Goal: Information Seeking & Learning: Learn about a topic

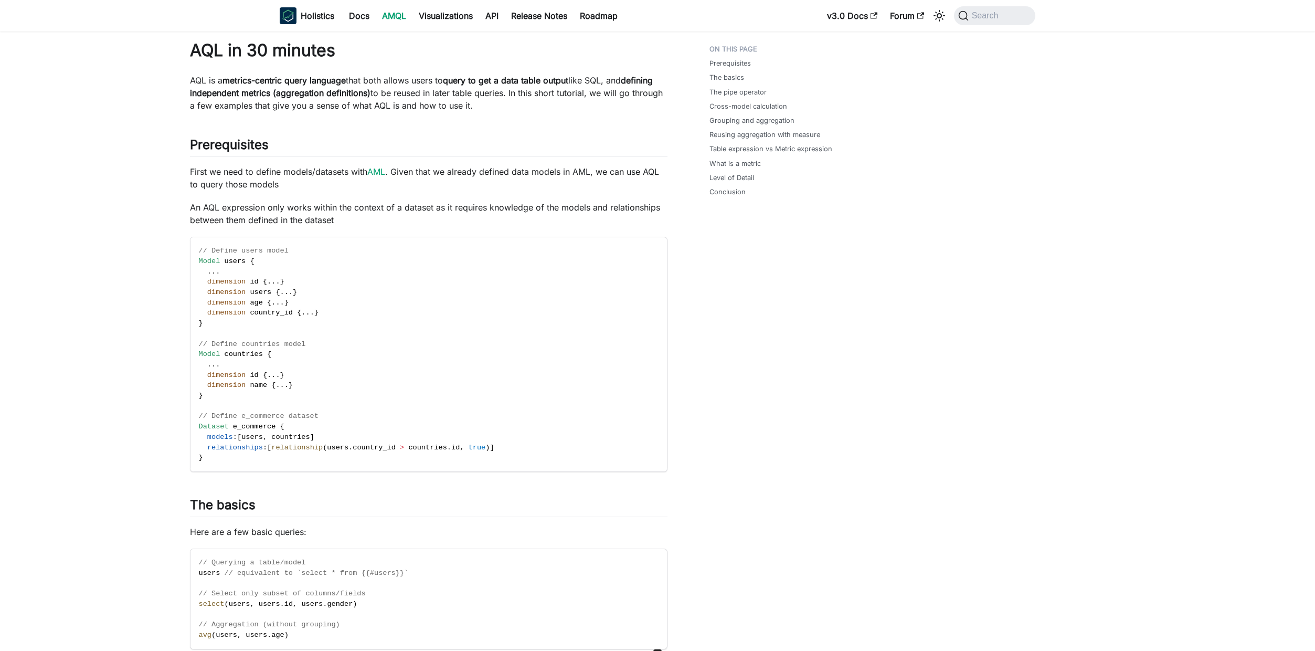
drag, startPoint x: 285, startPoint y: 131, endPoint x: 336, endPoint y: 122, distance: 51.1
click at [445, 13] on link "Visualizations" at bounding box center [445, 15] width 67 height 17
click at [458, 18] on link "Visualizations" at bounding box center [445, 15] width 67 height 17
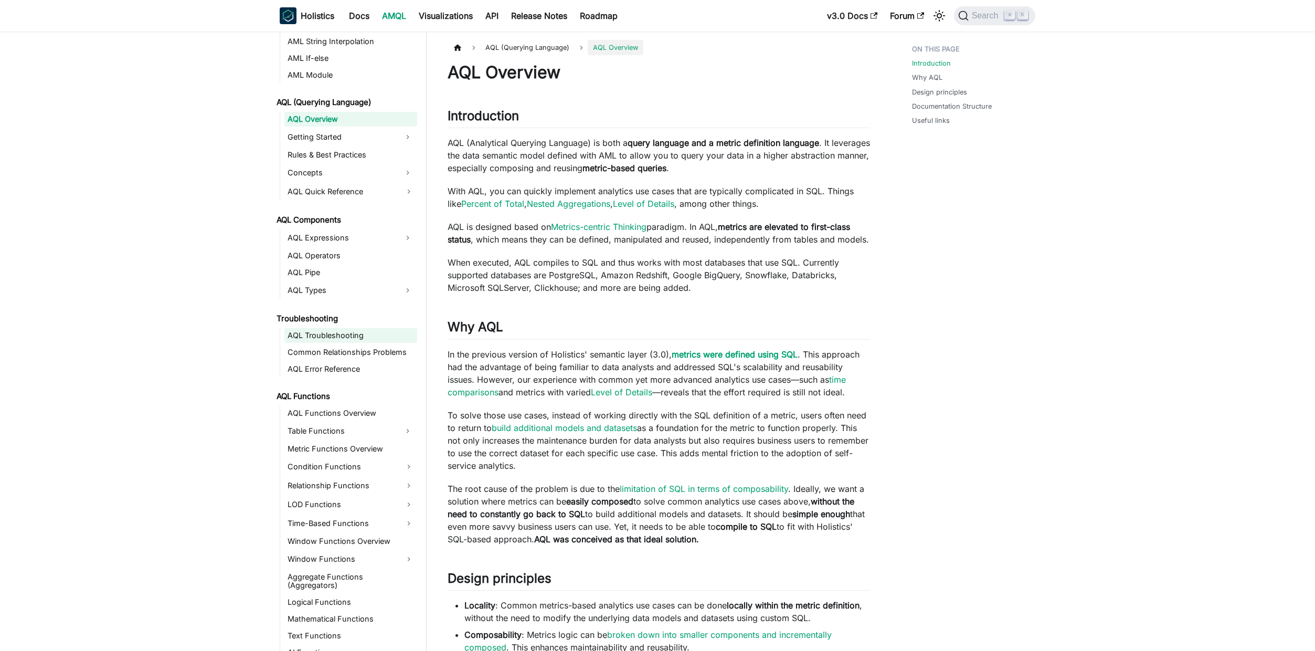
scroll to position [466, 0]
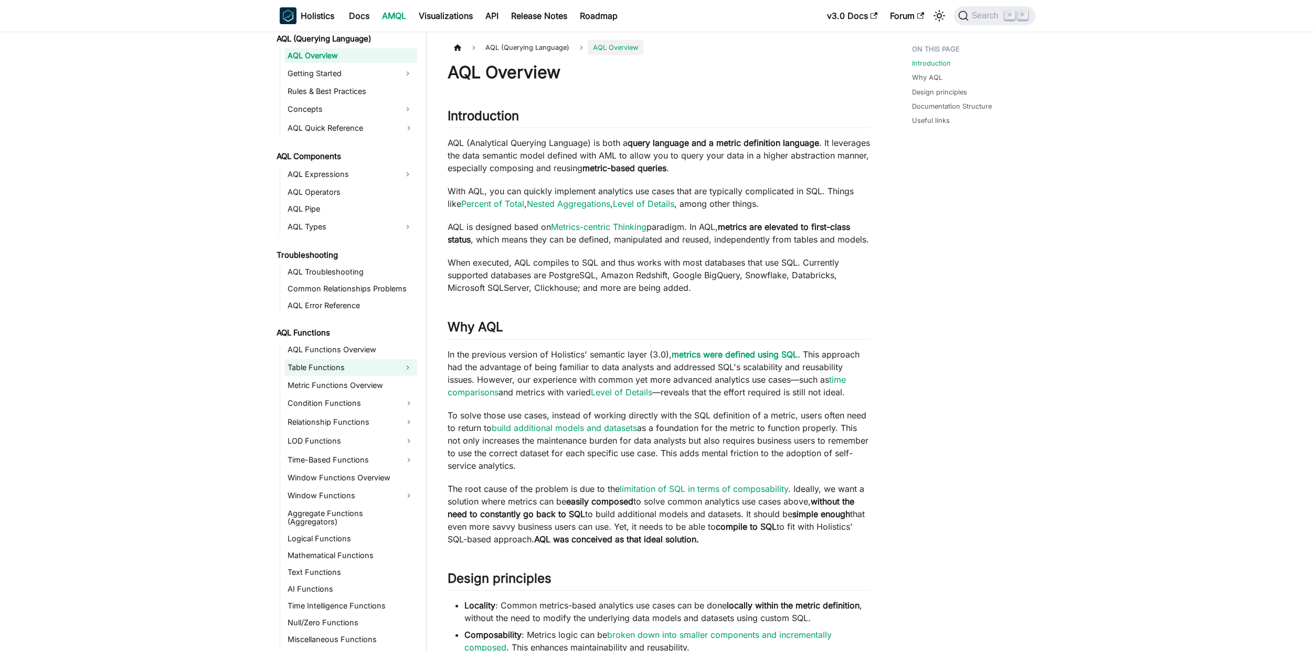
click at [347, 363] on link "Table Functions" at bounding box center [341, 367] width 114 height 17
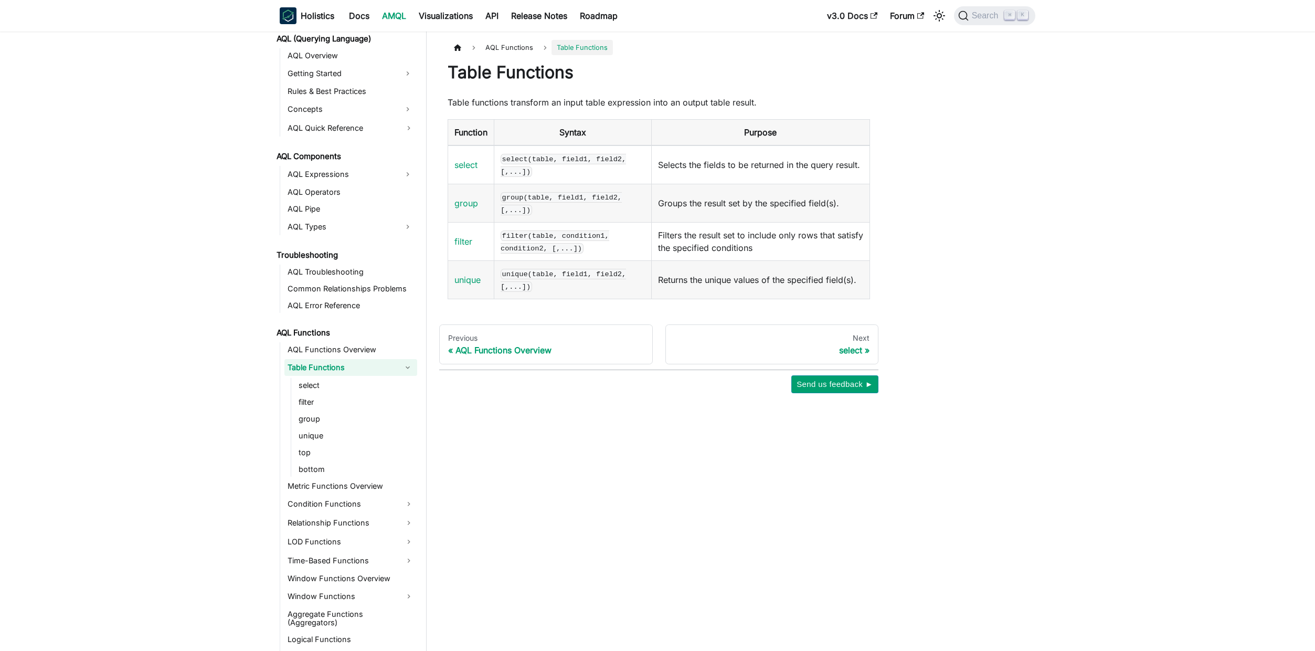
click at [323, 368] on link "Table Functions" at bounding box center [341, 367] width 114 height 17
click at [347, 406] on link "Condition Functions" at bounding box center [350, 403] width 133 height 17
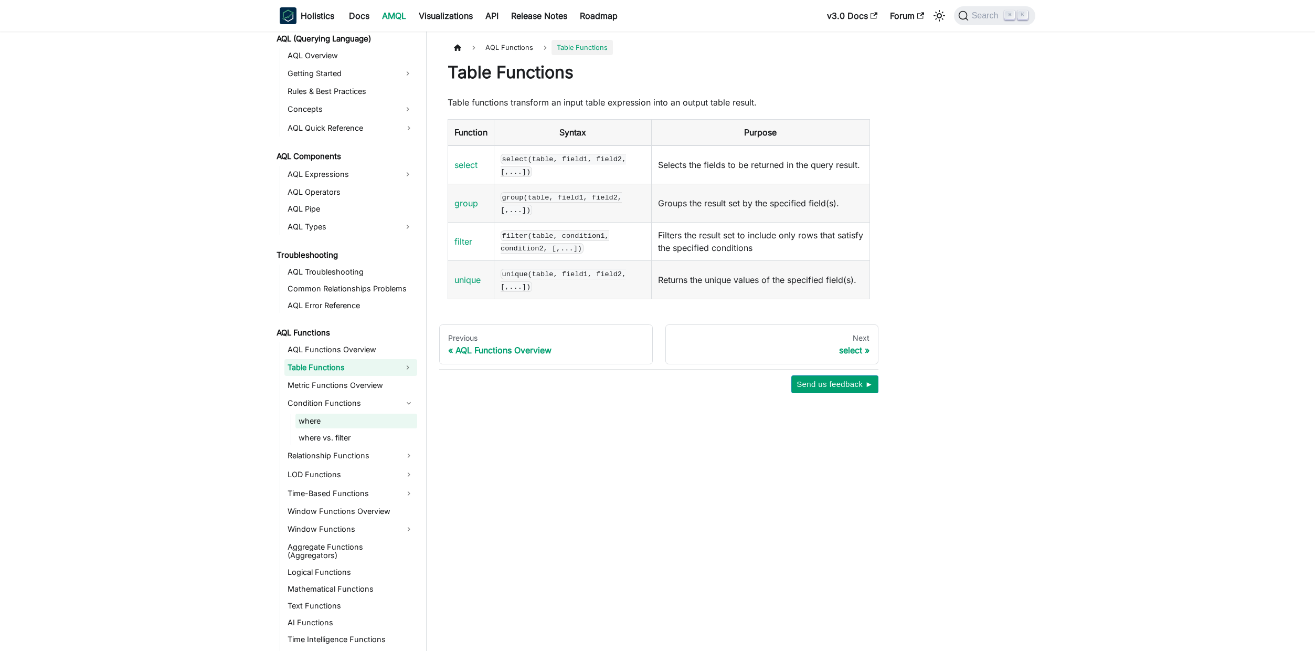
click at [348, 422] on link "where" at bounding box center [356, 420] width 122 height 15
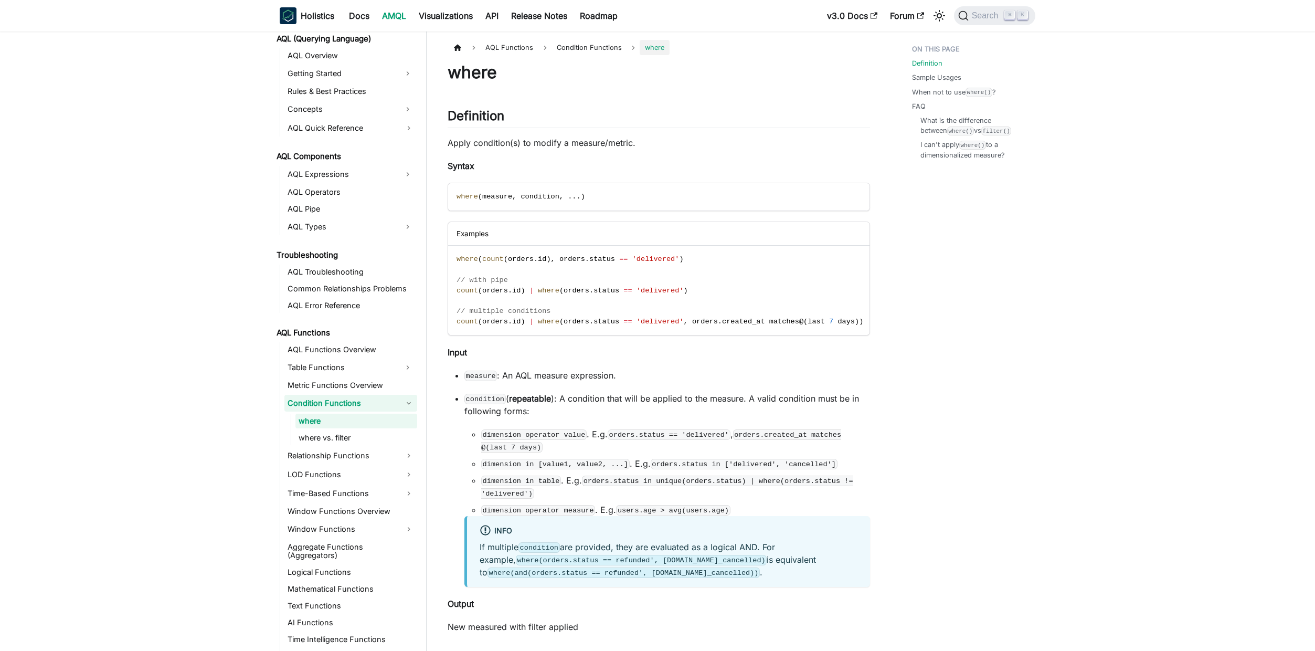
click at [347, 400] on link "Condition Functions" at bounding box center [350, 403] width 133 height 17
click at [365, 427] on link "Relationship Functions" at bounding box center [350, 421] width 133 height 17
click at [360, 427] on link "Relationship Functions" at bounding box center [350, 421] width 133 height 17
click at [358, 443] on link "LOD Functions" at bounding box center [350, 440] width 133 height 17
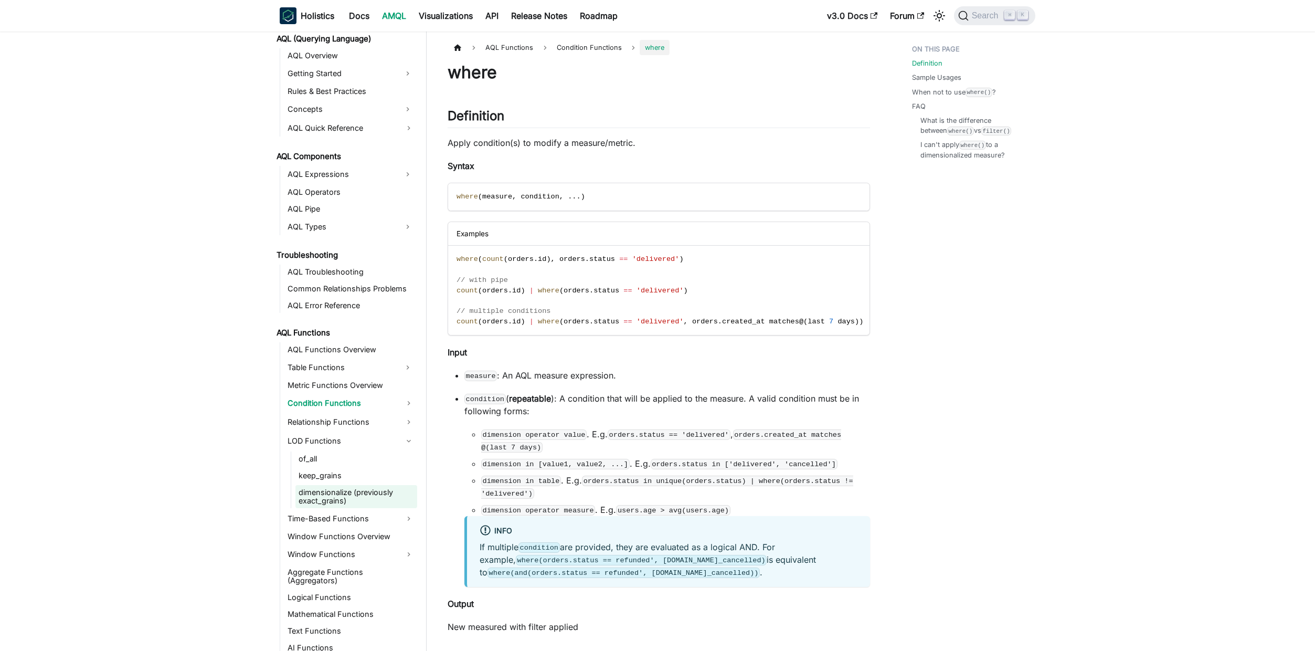
click at [357, 488] on link "dimensionalize (previously exact_grains)" at bounding box center [356, 496] width 122 height 23
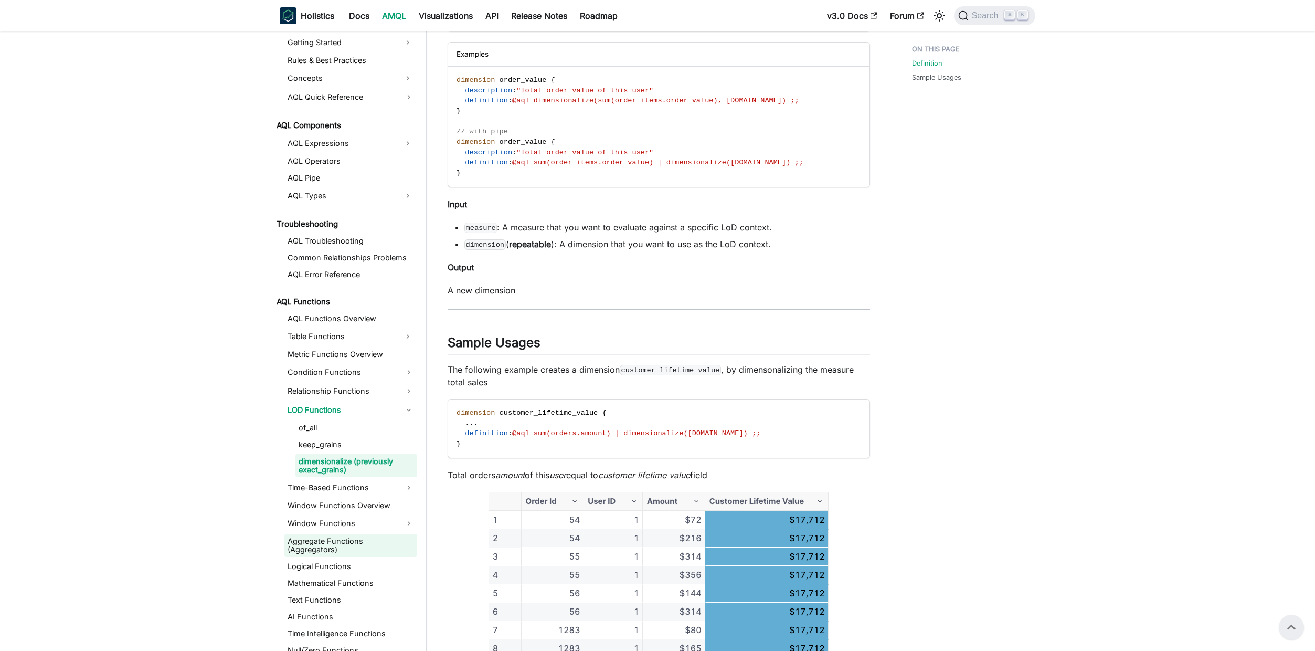
scroll to position [525, 0]
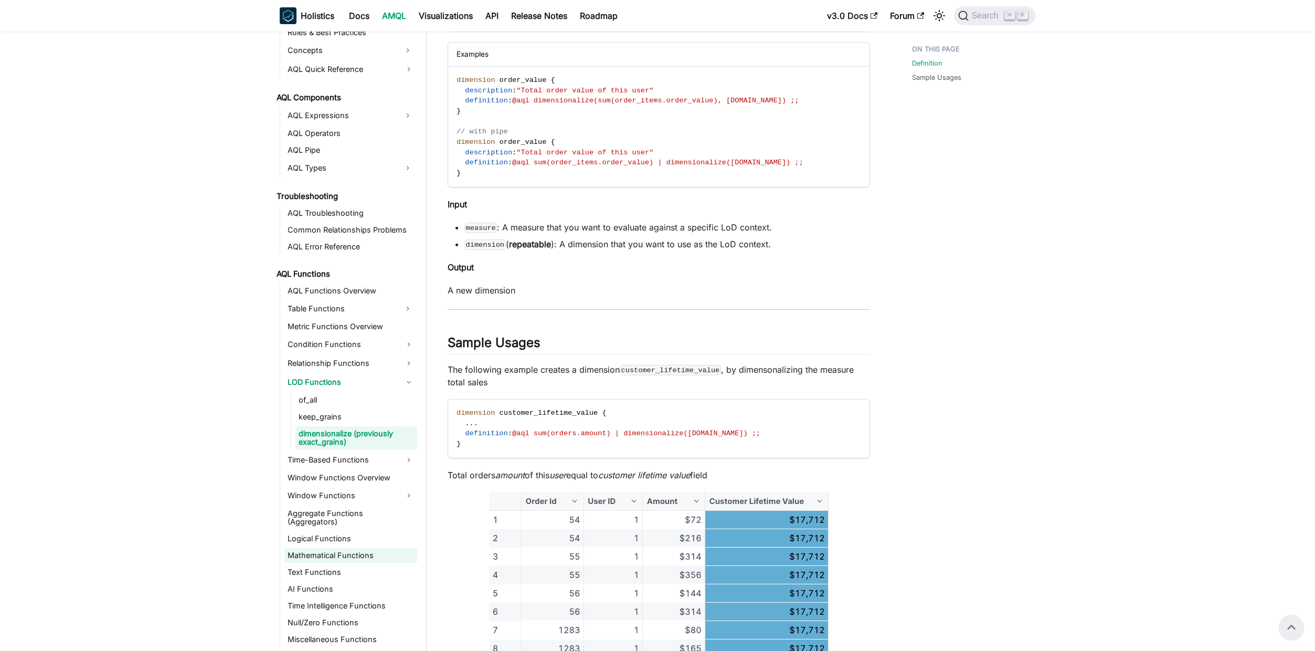
click at [327, 555] on link "Mathematical Functions" at bounding box center [350, 555] width 133 height 15
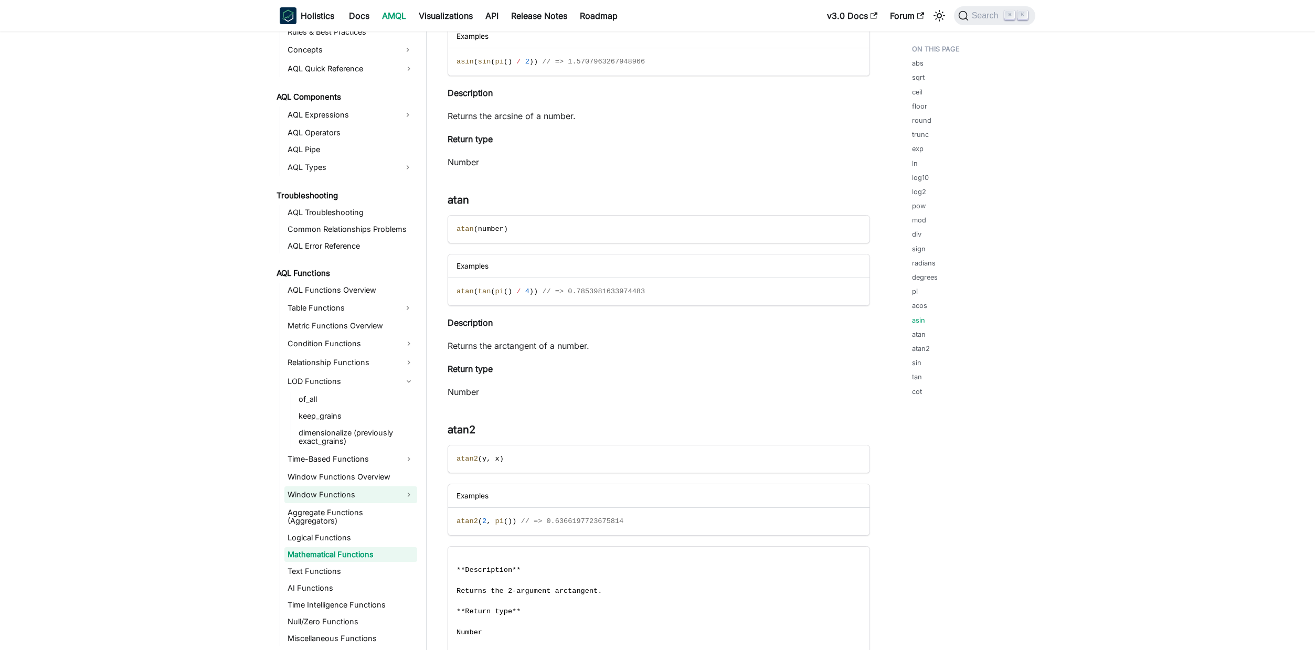
scroll to position [4477, 0]
click at [341, 445] on link "dimensionalize (previously exact_grains)" at bounding box center [356, 437] width 122 height 23
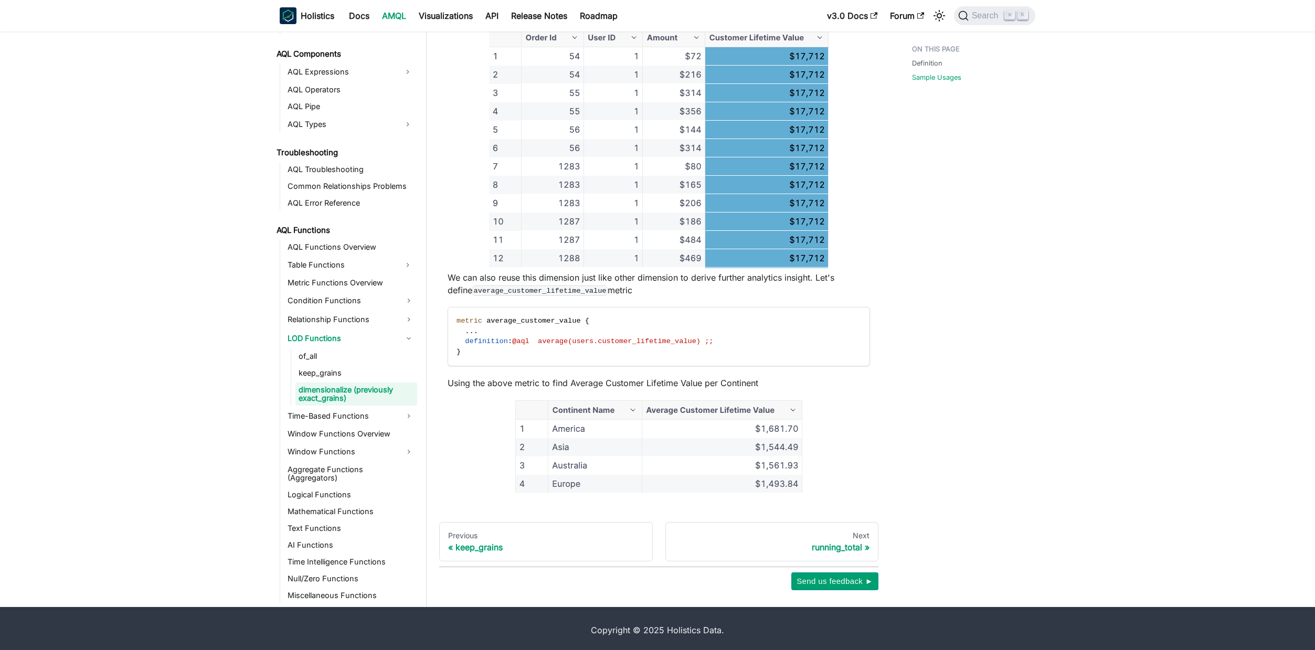
scroll to position [796, 0]
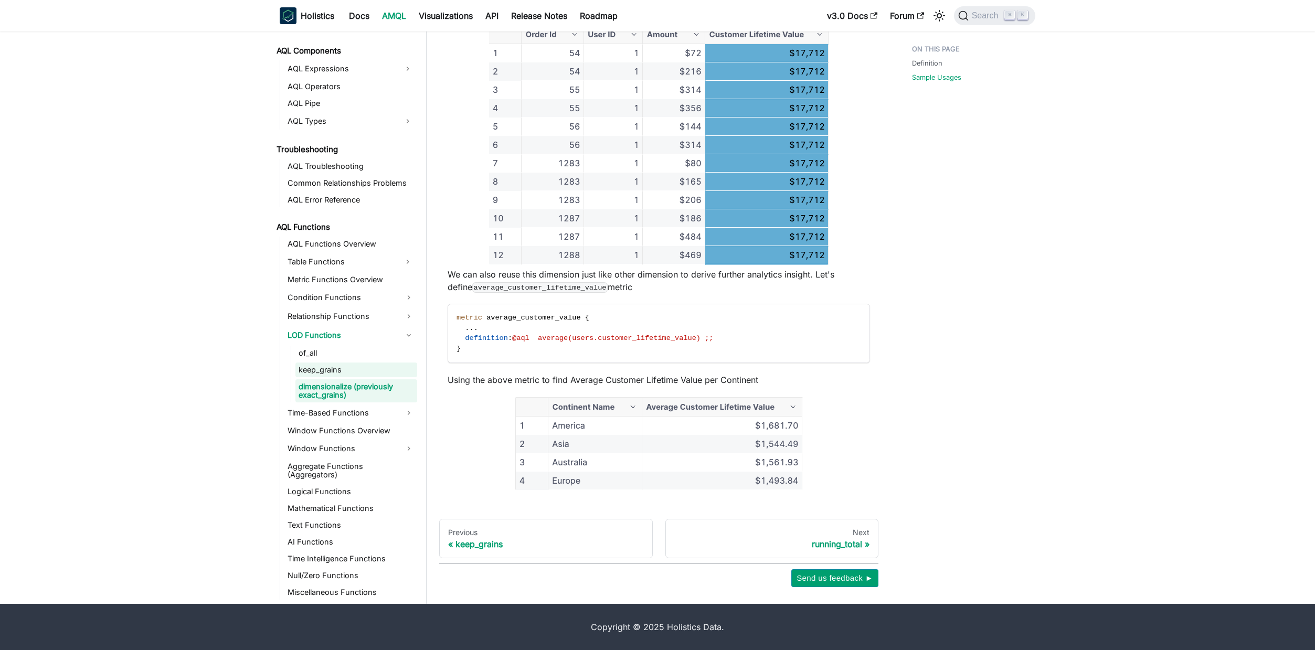
click at [334, 373] on link "keep_grains" at bounding box center [356, 370] width 122 height 15
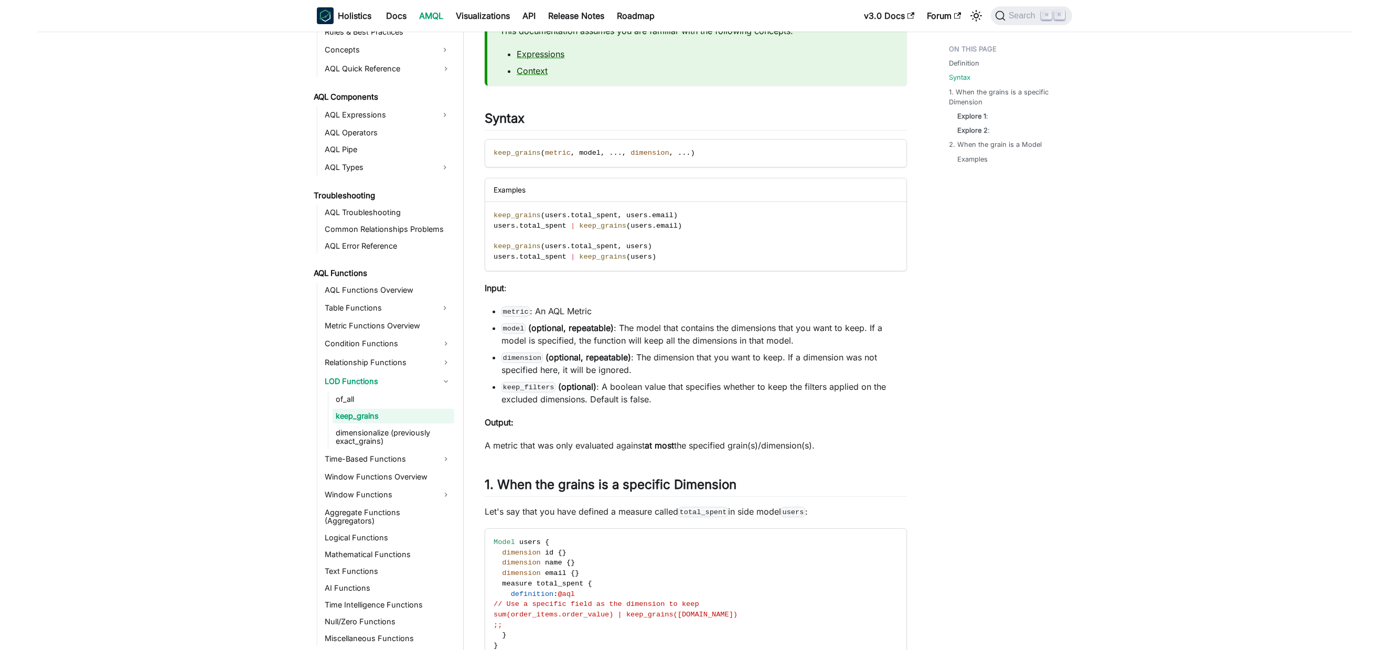
scroll to position [199, 0]
click at [375, 400] on link "of_all" at bounding box center [394, 399] width 122 height 15
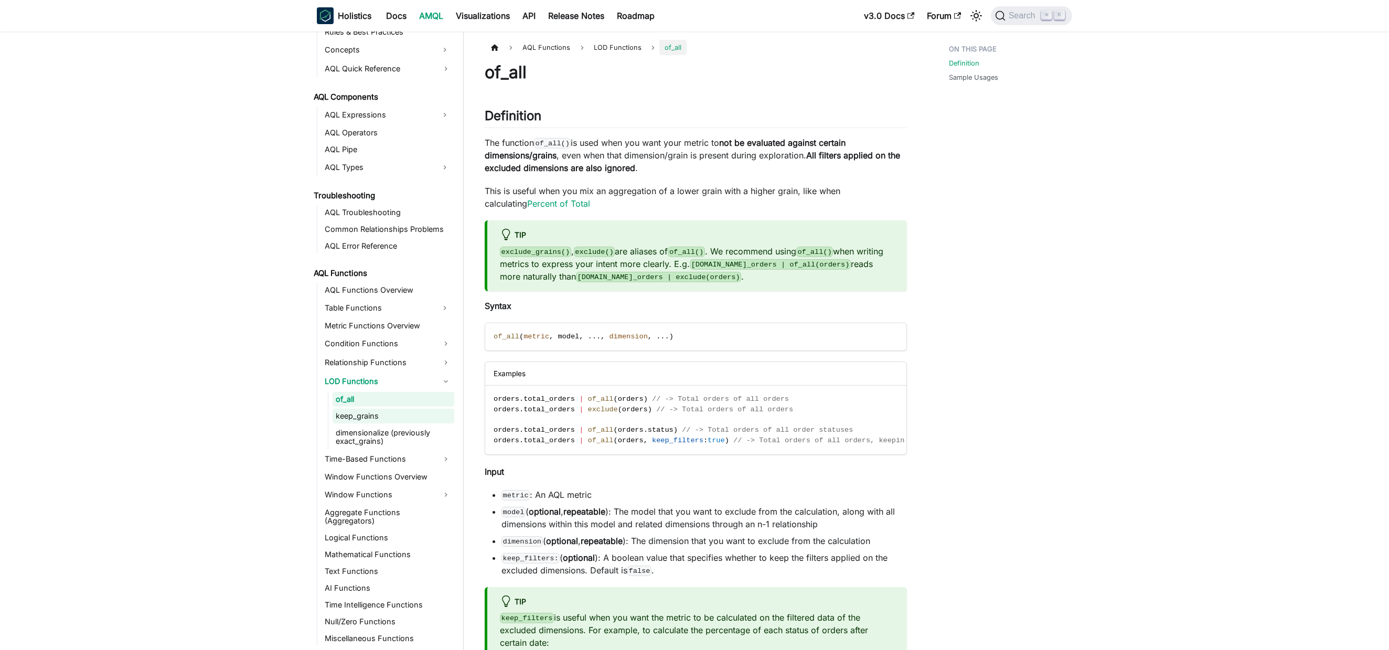
click at [413, 417] on link "keep_grains" at bounding box center [394, 416] width 122 height 15
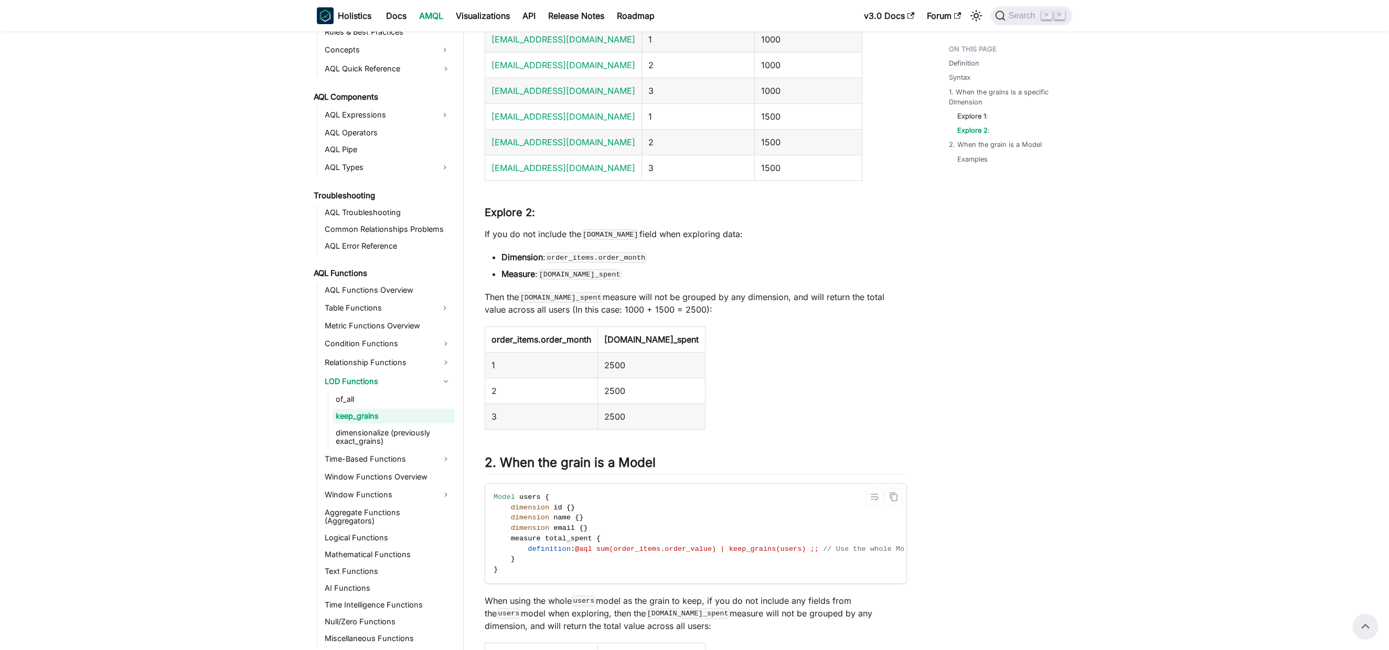
scroll to position [994, 0]
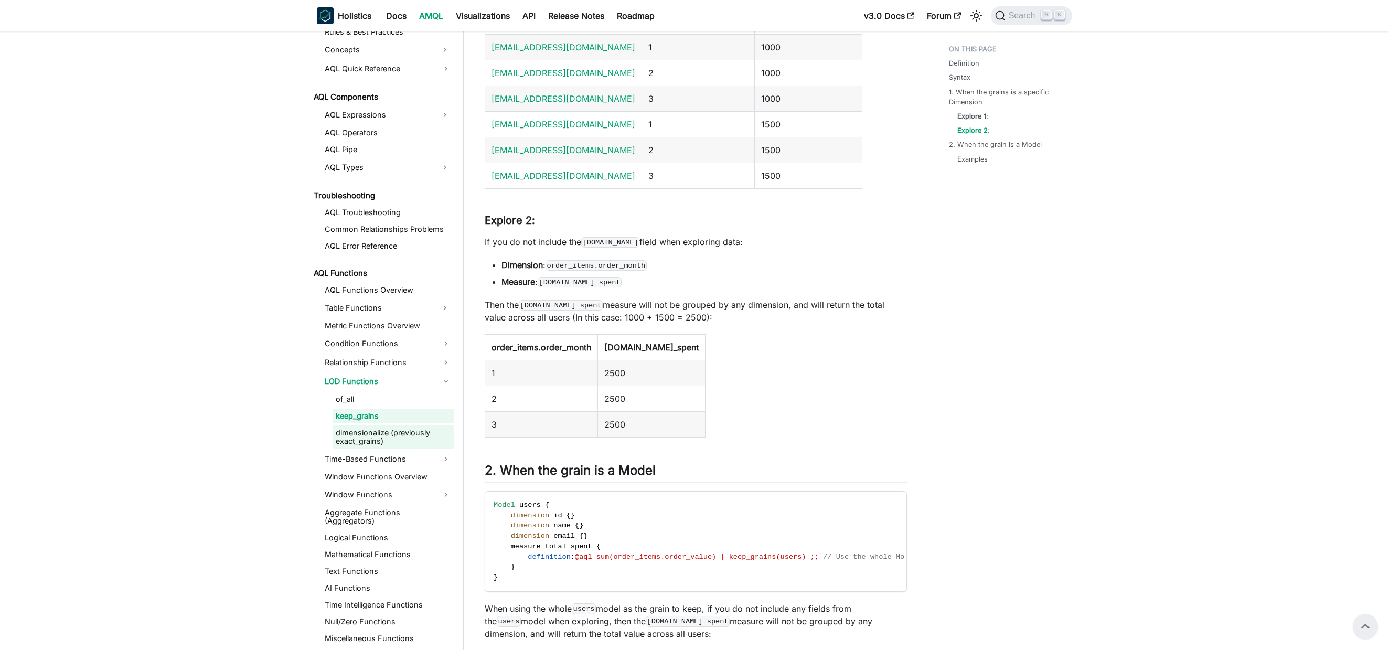
click at [393, 445] on link "dimensionalize (previously exact_grains)" at bounding box center [394, 437] width 122 height 23
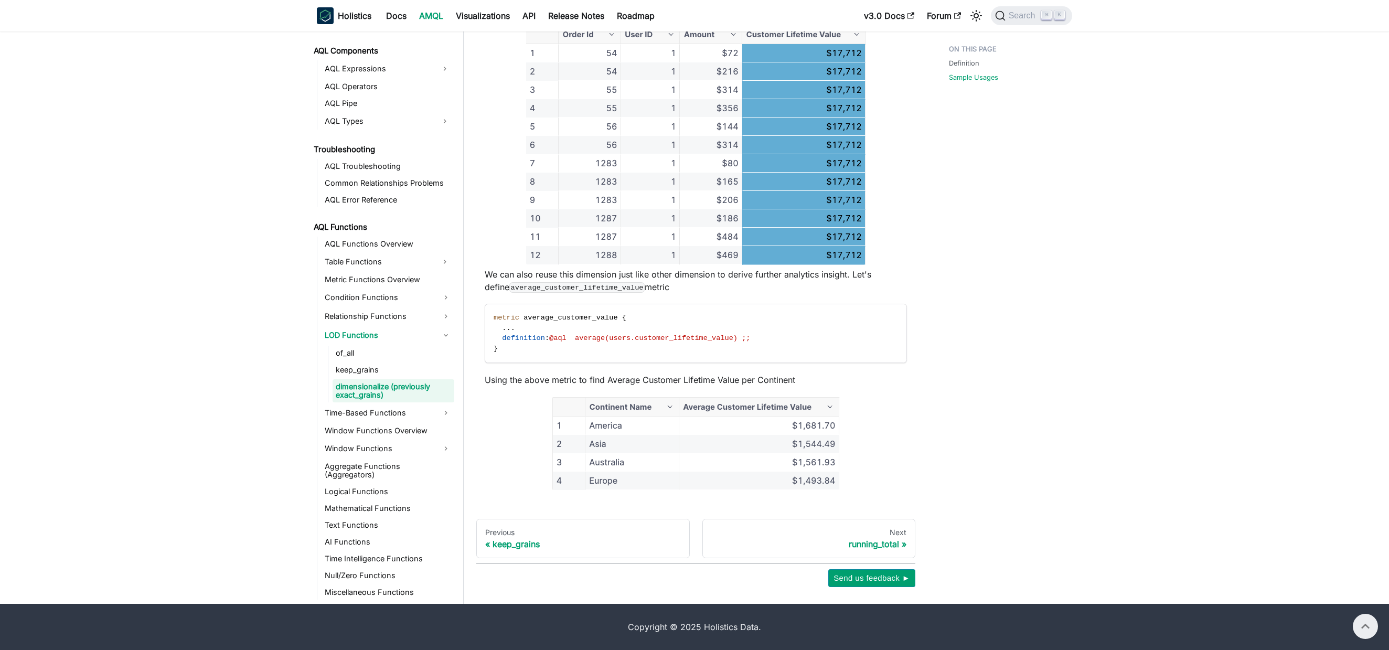
scroll to position [449, 0]
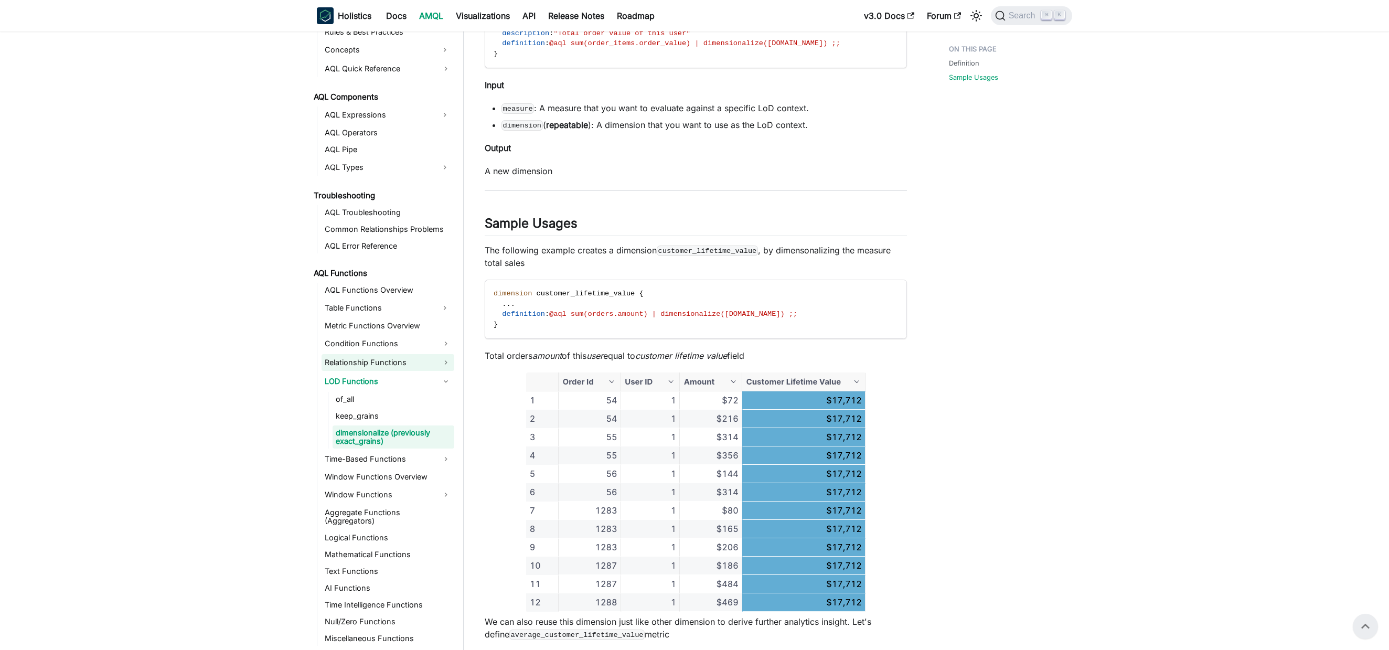
click at [362, 363] on link "Relationship Functions" at bounding box center [388, 362] width 133 height 17
click at [384, 455] on link "Time-Based Functions" at bounding box center [388, 459] width 133 height 17
click at [414, 501] on link "Window Functions" at bounding box center [388, 494] width 133 height 17
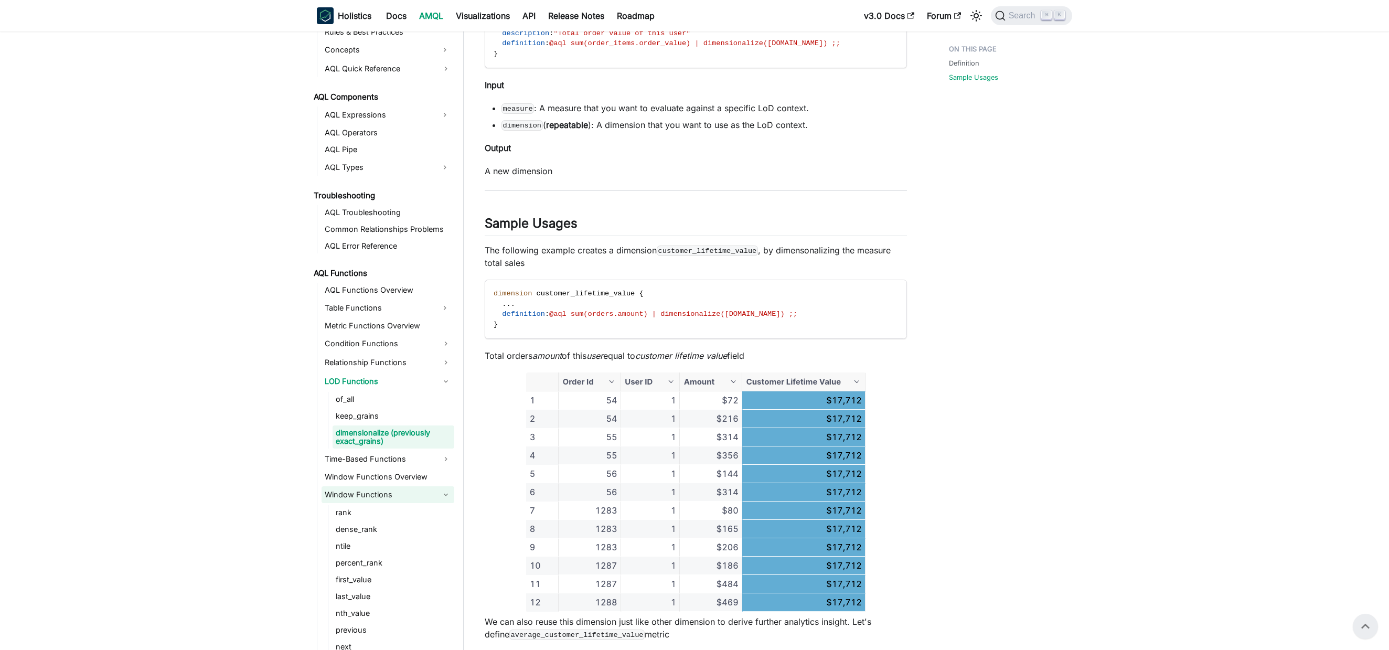
scroll to position [538, 0]
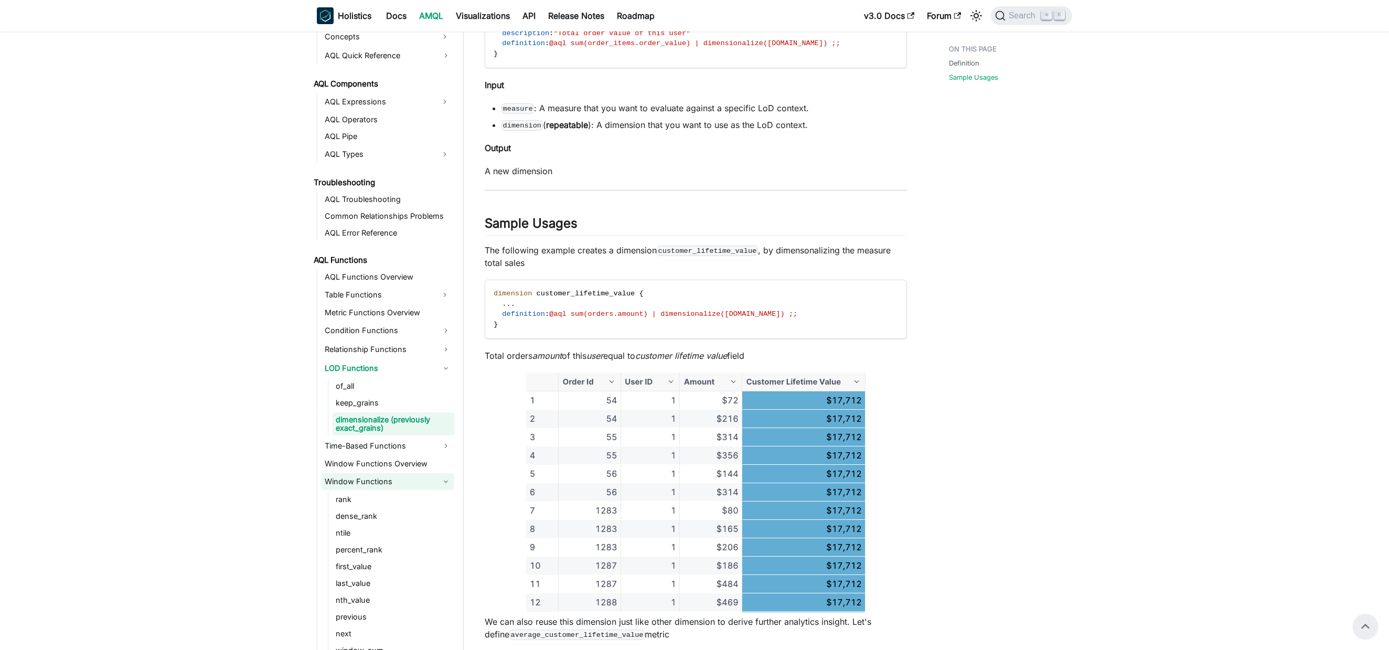
click at [406, 484] on link "Window Functions" at bounding box center [388, 481] width 133 height 17
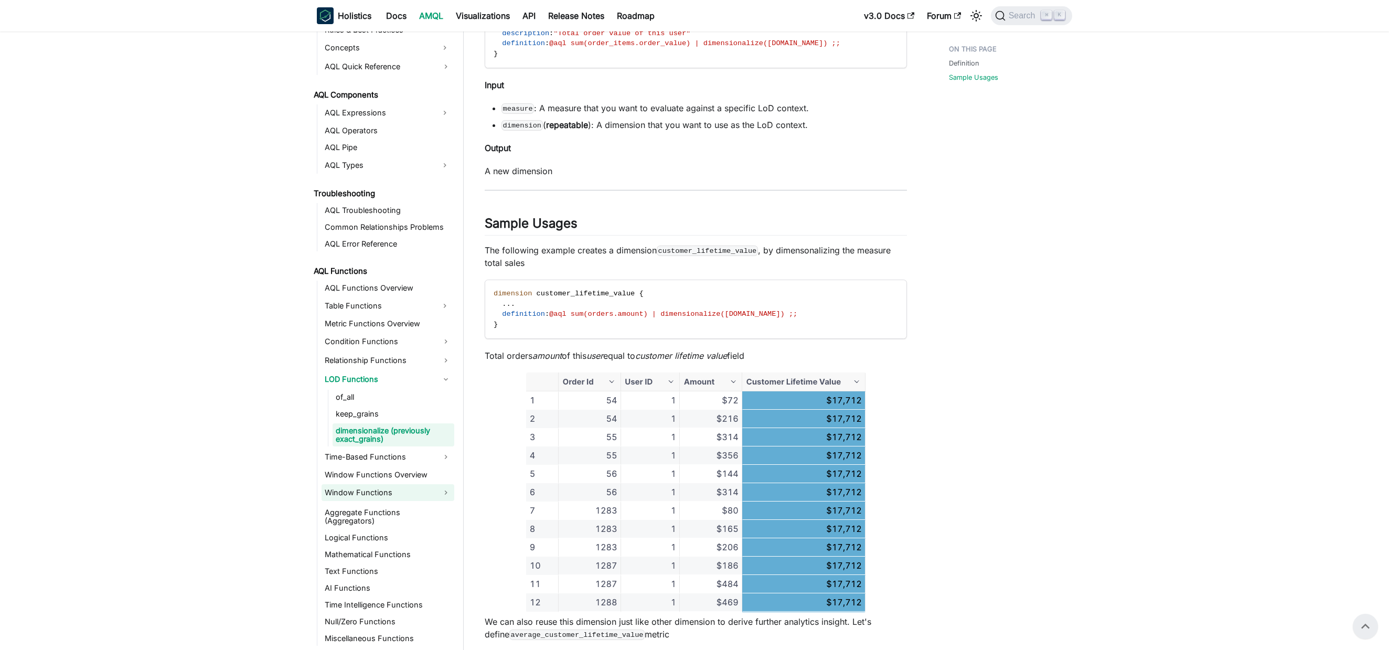
scroll to position [525, 0]
